Goal: Task Accomplishment & Management: Manage account settings

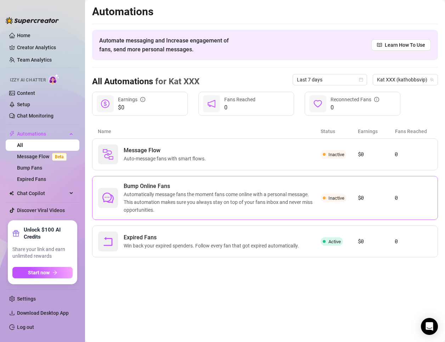
click at [256, 197] on span "Automatically message fans the moment fans come online with a personal message.…" at bounding box center [222, 201] width 197 height 23
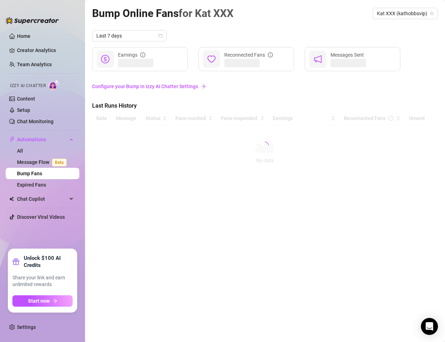
click at [191, 85] on link "Configure your Bump in Izzy AI Chatter Settings" at bounding box center [265, 86] width 346 height 8
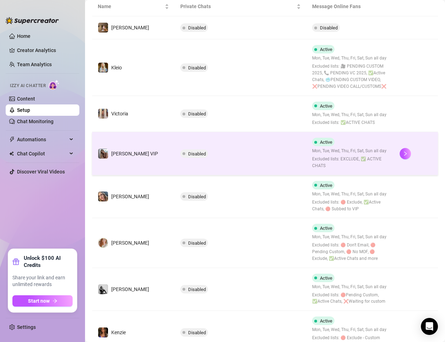
scroll to position [142, 0]
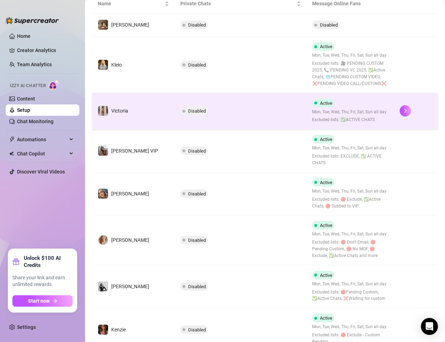
click at [337, 98] on td "Active Mon, Tue, Wed, Thu, Fri, Sat, Sun all day Excluded lists: ✅ACTIVE CHATS" at bounding box center [350, 111] width 88 height 36
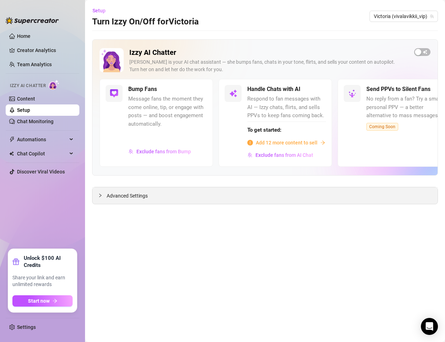
click at [264, 197] on div "Advanced Settings" at bounding box center [264, 195] width 345 height 17
click at [125, 203] on div "Advanced Settings" at bounding box center [264, 195] width 345 height 17
click at [135, 200] on span "Advanced Settings" at bounding box center [127, 196] width 41 height 8
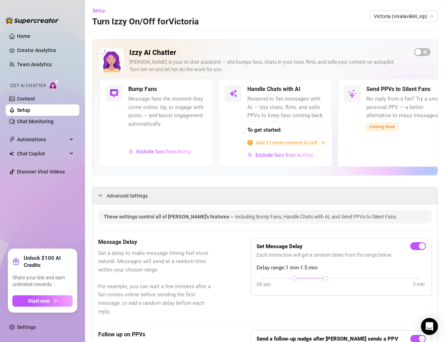
click at [394, 10] on div "Setup Turn Izzy On/Off for [PERSON_NAME] [PERSON_NAME] (vivalavikkii_vip)" at bounding box center [265, 16] width 346 height 23
click at [51, 136] on span "Automations" at bounding box center [42, 139] width 50 height 11
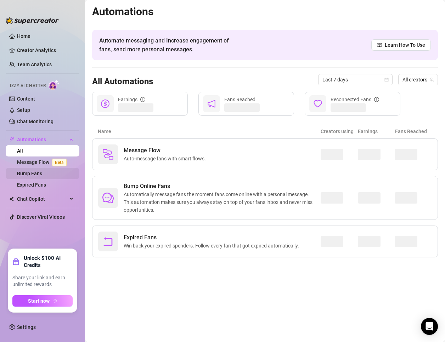
click at [42, 176] on link "Bump Fans" at bounding box center [29, 174] width 25 height 6
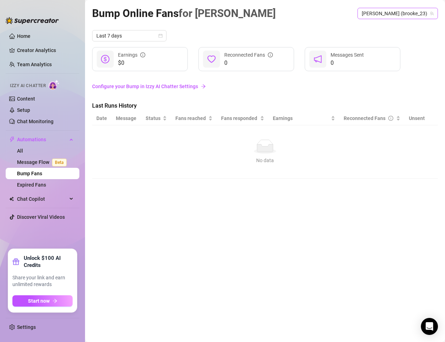
click at [415, 16] on span "[PERSON_NAME] (brooke_23)" at bounding box center [397, 13] width 72 height 11
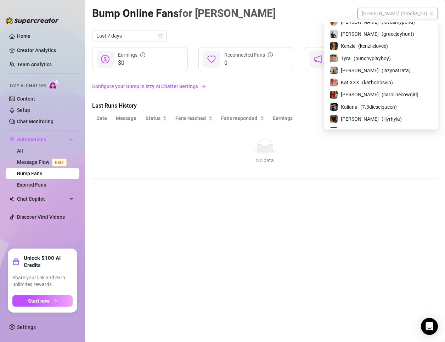
scroll to position [71, 0]
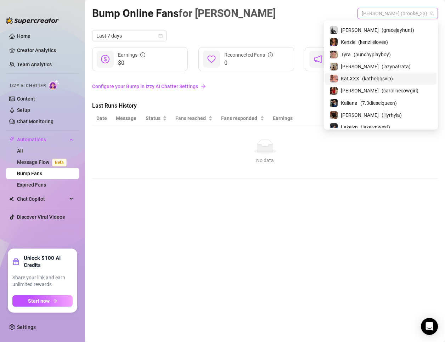
click at [393, 75] on span "( kathobbsvip )" at bounding box center [377, 79] width 31 height 8
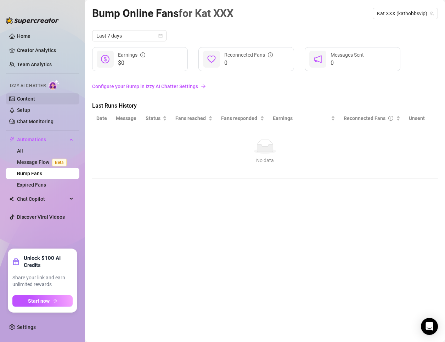
click at [35, 99] on link "Content" at bounding box center [26, 99] width 18 height 6
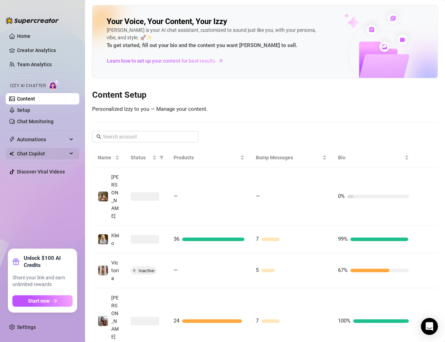
click at [44, 149] on span "Chat Copilot" at bounding box center [42, 153] width 50 height 11
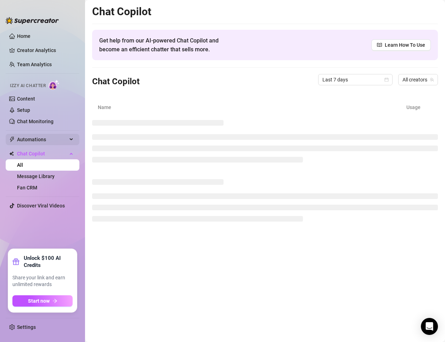
click at [50, 139] on span "Automations" at bounding box center [42, 139] width 50 height 11
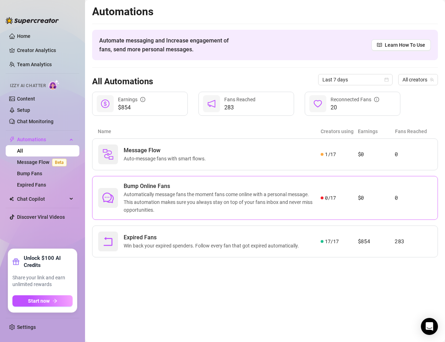
click at [190, 186] on span "Bump Online Fans" at bounding box center [222, 186] width 197 height 8
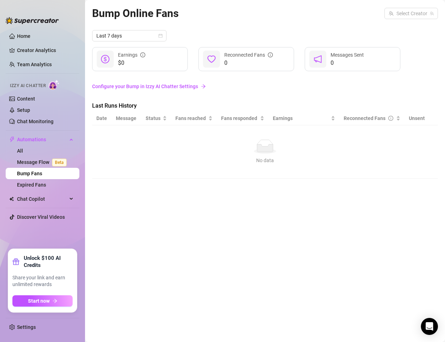
click at [161, 85] on link "Configure your Bump in Izzy AI Chatter Settings" at bounding box center [265, 86] width 346 height 8
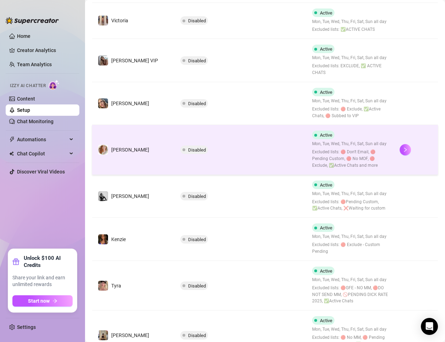
scroll to position [285, 0]
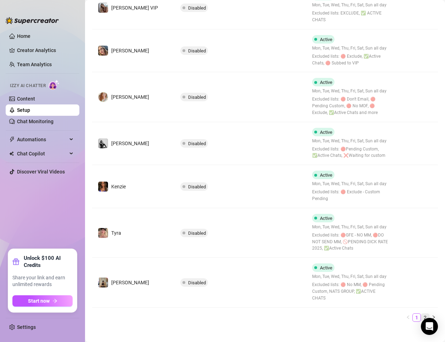
click at [421, 314] on link "2" at bounding box center [425, 318] width 8 height 8
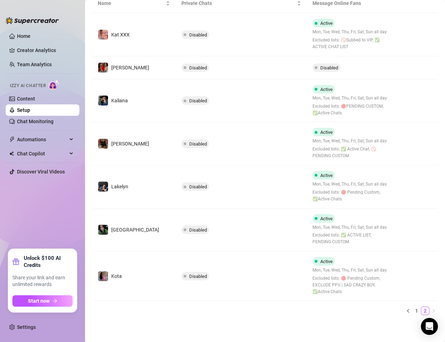
scroll to position [71, 0]
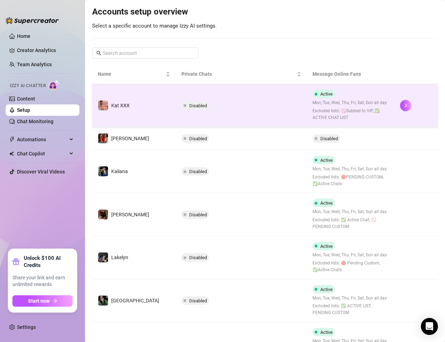
click at [247, 98] on td "Disabled" at bounding box center [241, 105] width 131 height 43
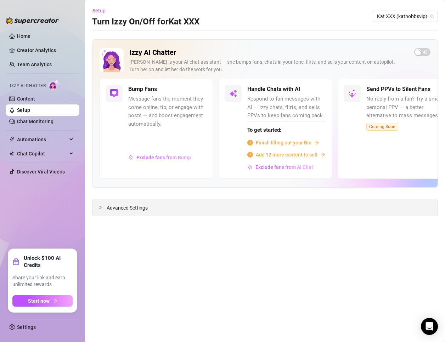
click at [245, 208] on div "Advanced Settings" at bounding box center [264, 207] width 345 height 17
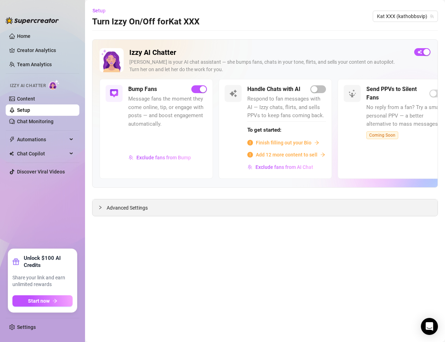
click at [165, 207] on div "Advanced Settings" at bounding box center [264, 207] width 345 height 17
click at [110, 219] on main "Setup Turn Izzy On/Off for Kat XXX Kat XXX (kathobbsvip) Izzy AI Chatter [PERSO…" at bounding box center [265, 171] width 360 height 342
click at [128, 196] on div "Izzy AI Chatter [PERSON_NAME] is your AI chat assistant — she bumps fans, chats…" at bounding box center [265, 127] width 346 height 177
click at [128, 211] on span "Advanced Settings" at bounding box center [127, 208] width 41 height 8
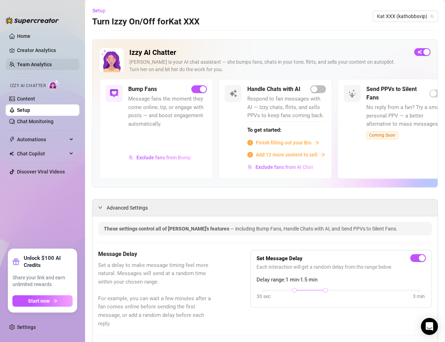
click at [47, 65] on link "Team Analytics" at bounding box center [34, 65] width 35 height 6
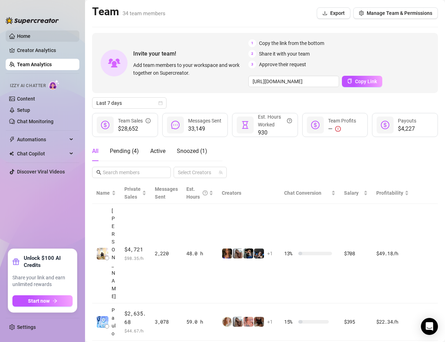
click at [30, 33] on link "Home" at bounding box center [23, 36] width 13 height 6
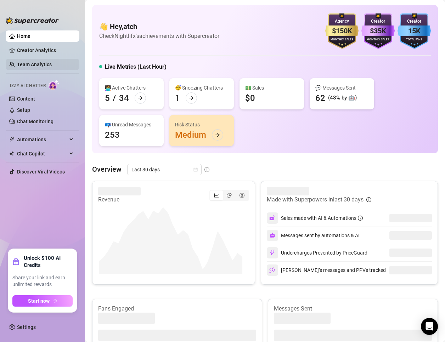
click at [32, 62] on link "Team Analytics" at bounding box center [34, 65] width 35 height 6
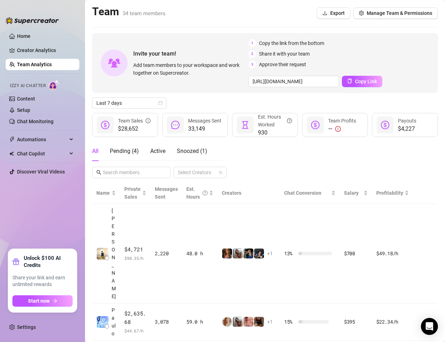
click at [45, 21] on img at bounding box center [32, 20] width 53 height 7
click at [30, 35] on link "Home" at bounding box center [23, 36] width 13 height 6
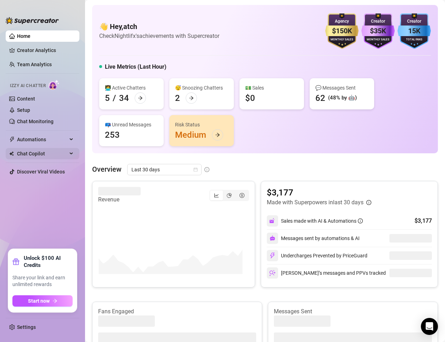
click at [49, 153] on span "Chat Copilot" at bounding box center [42, 153] width 50 height 11
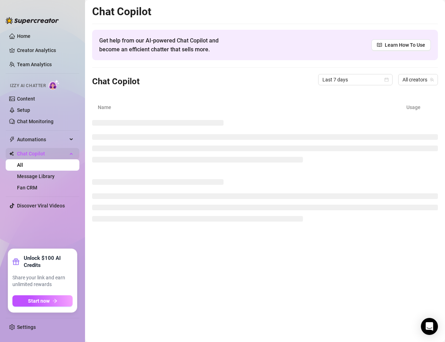
click at [49, 153] on span "Chat Copilot" at bounding box center [42, 153] width 50 height 11
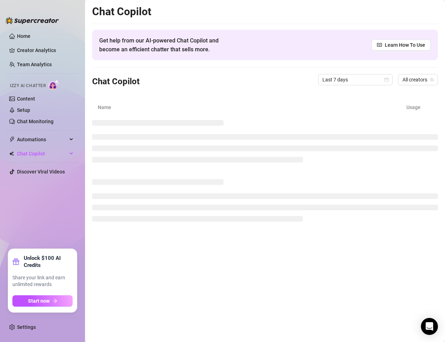
click at [49, 320] on ul "Settings" at bounding box center [43, 325] width 74 height 21
click at [36, 325] on link "Settings" at bounding box center [26, 327] width 19 height 6
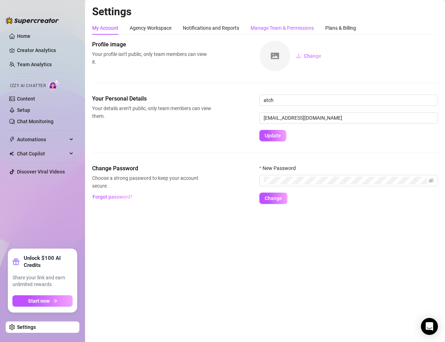
click at [288, 25] on div "Manage Team & Permissions" at bounding box center [281, 28] width 63 height 8
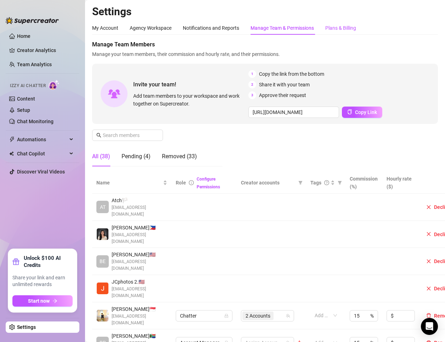
click at [352, 25] on div "Plans & Billing" at bounding box center [340, 28] width 31 height 8
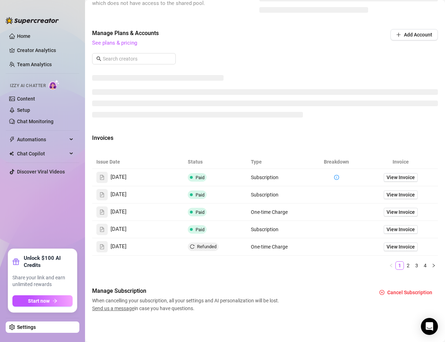
scroll to position [277, 0]
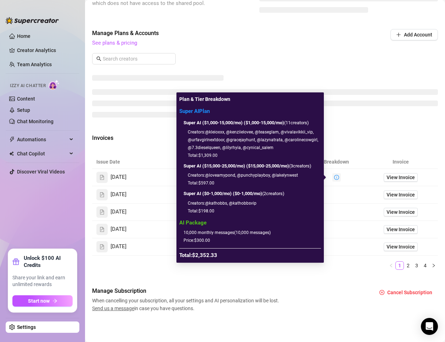
click at [334, 176] on icon "info-circle" at bounding box center [336, 177] width 5 height 5
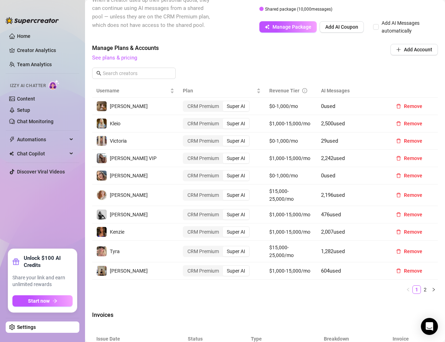
scroll to position [241, 0]
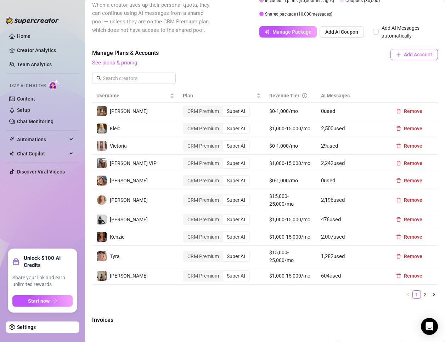
click at [407, 57] on span "Add Account" at bounding box center [418, 55] width 28 height 6
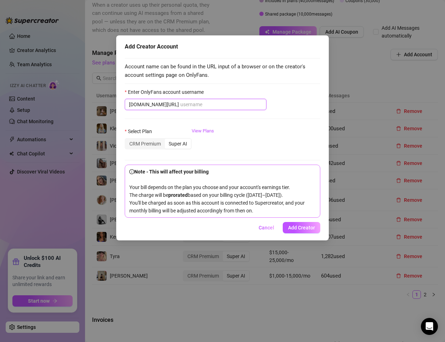
paste input "@bluecollarbich"
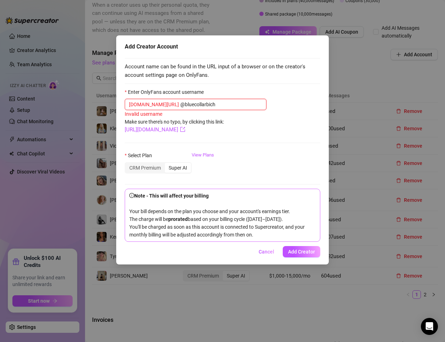
click at [180, 108] on input "@bluecollarbich" at bounding box center [221, 105] width 82 height 8
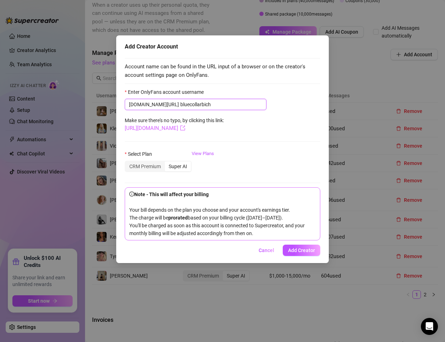
type input "bluecollarbich"
click at [185, 127] on link "[URL][DOMAIN_NAME]" at bounding box center [155, 128] width 61 height 6
click at [314, 253] on button "Add Creator" at bounding box center [302, 250] width 38 height 11
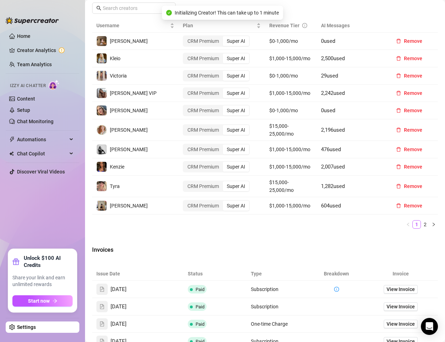
scroll to position [312, 0]
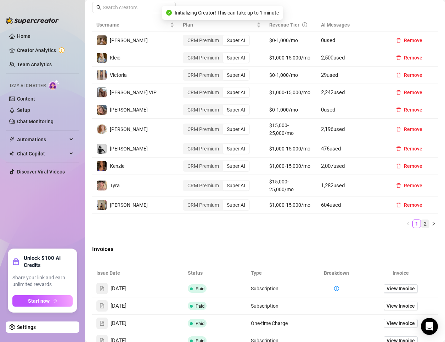
click at [421, 228] on link "2" at bounding box center [425, 224] width 8 height 8
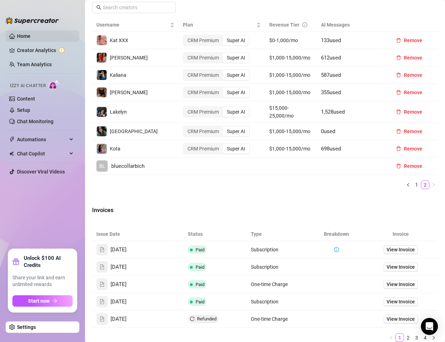
click at [17, 35] on link "Home" at bounding box center [23, 36] width 13 height 6
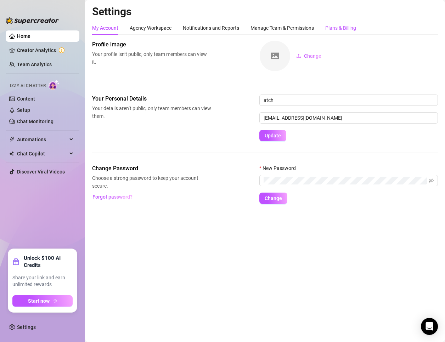
click at [329, 31] on div "Plans & Billing" at bounding box center [340, 28] width 31 height 8
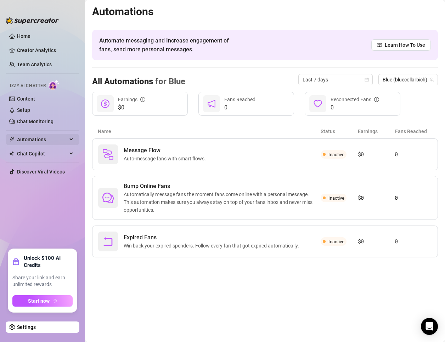
click at [53, 141] on span "Automations" at bounding box center [42, 139] width 50 height 11
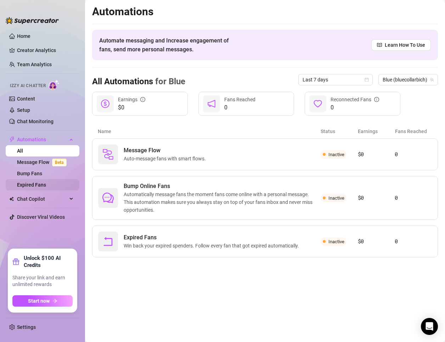
click at [45, 182] on link "Expired Fans" at bounding box center [31, 185] width 29 height 6
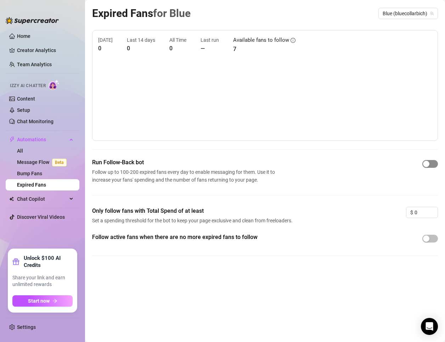
click at [429, 163] on button "button" at bounding box center [430, 164] width 16 height 8
click at [428, 239] on div "button" at bounding box center [426, 238] width 6 height 6
